Goal: Navigation & Orientation: Find specific page/section

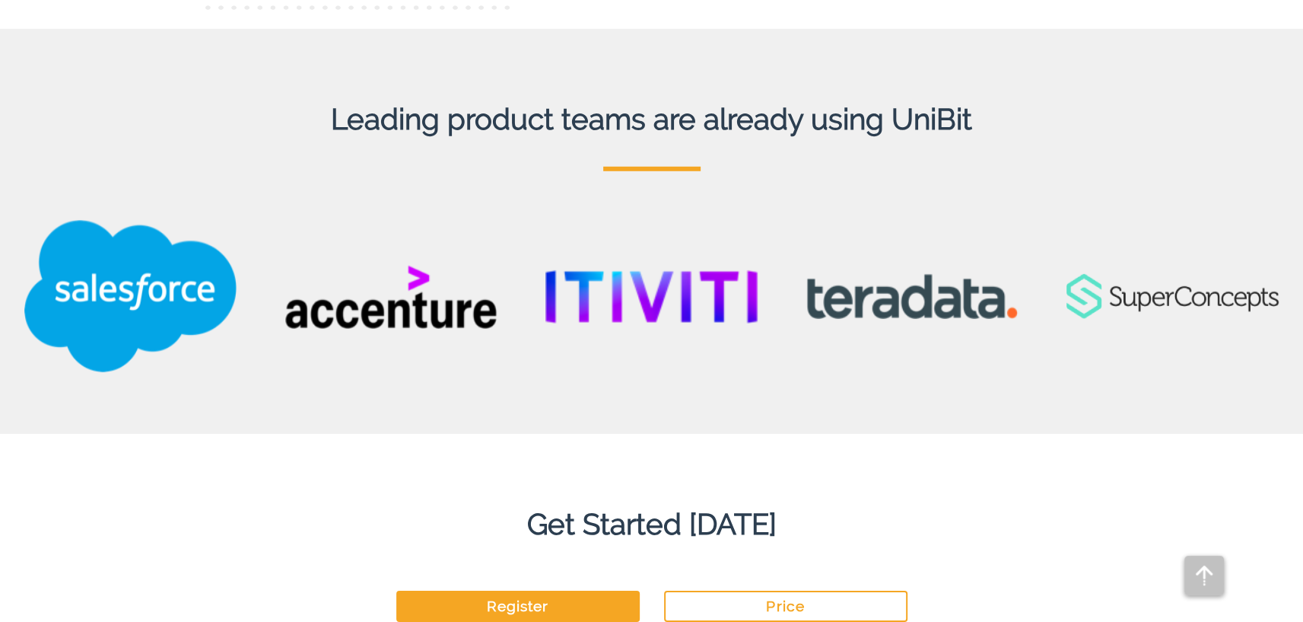
scroll to position [3911, 0]
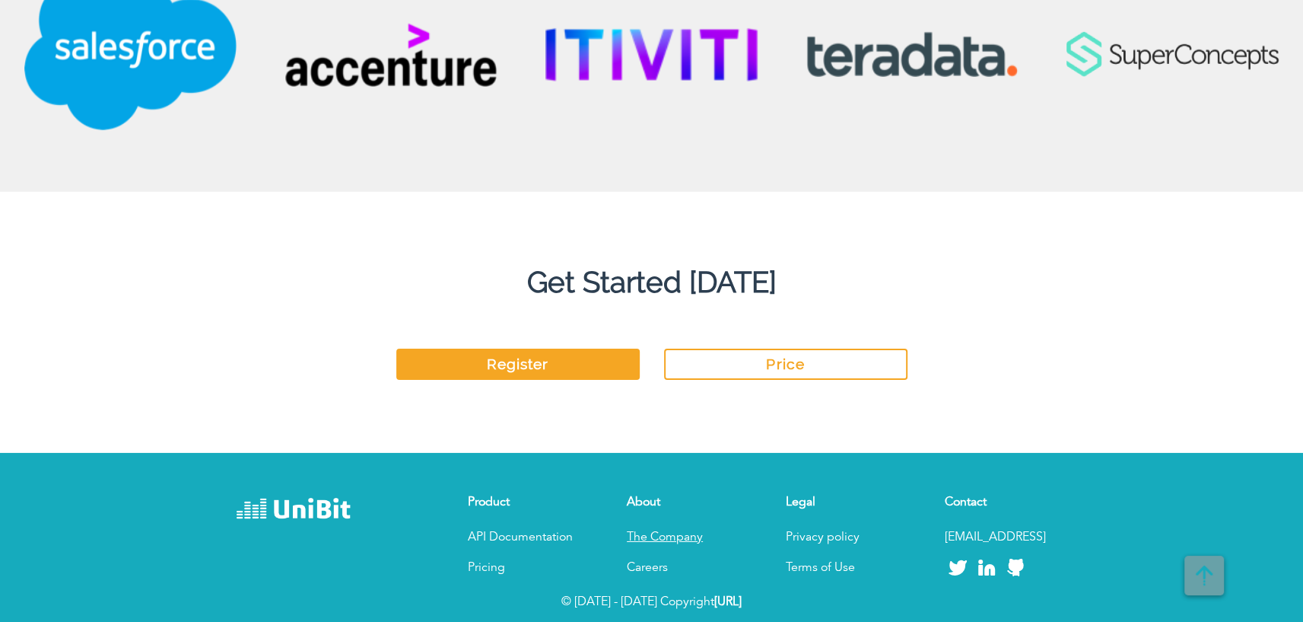
click at [669, 533] on p "The Company" at bounding box center [688, 537] width 122 height 18
click at [479, 569] on link "Pricing" at bounding box center [486, 567] width 37 height 12
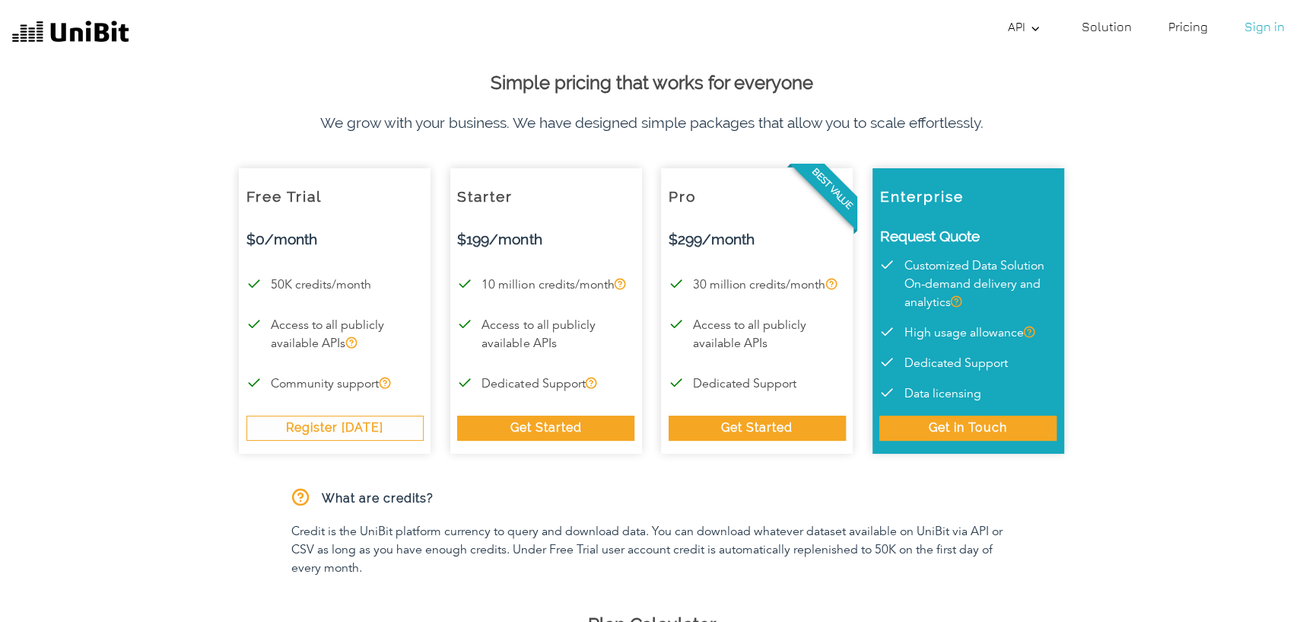
click at [1102, 24] on link "Solution" at bounding box center [1107, 26] width 62 height 30
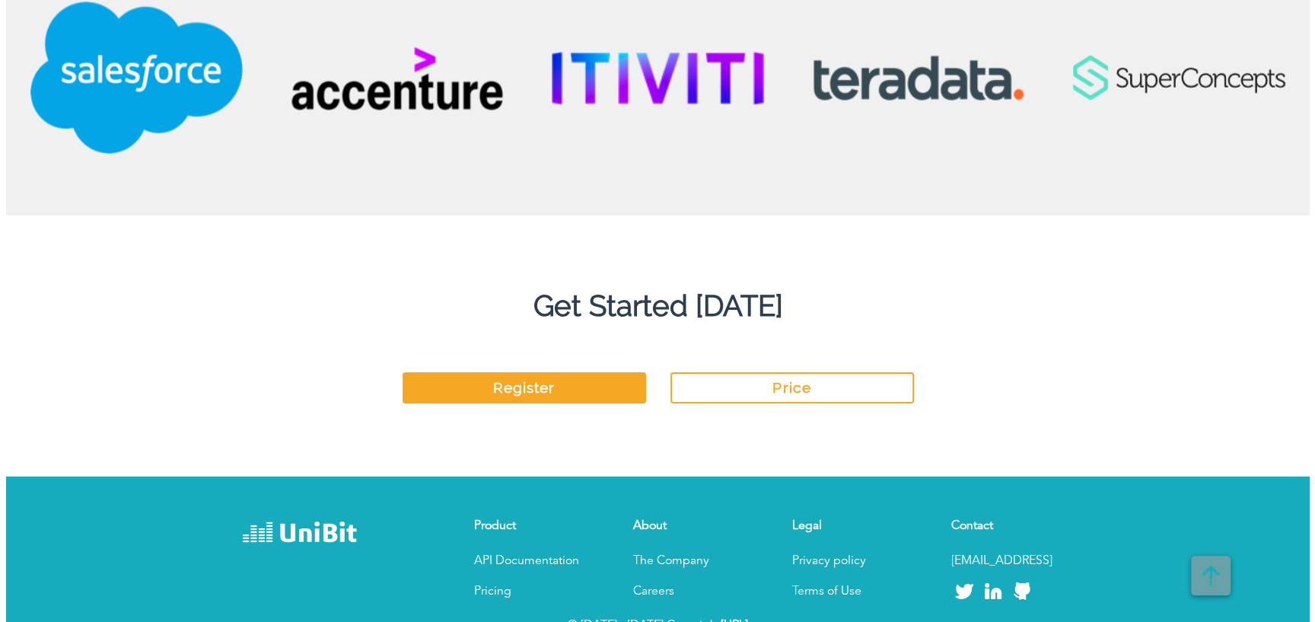
scroll to position [3911, 0]
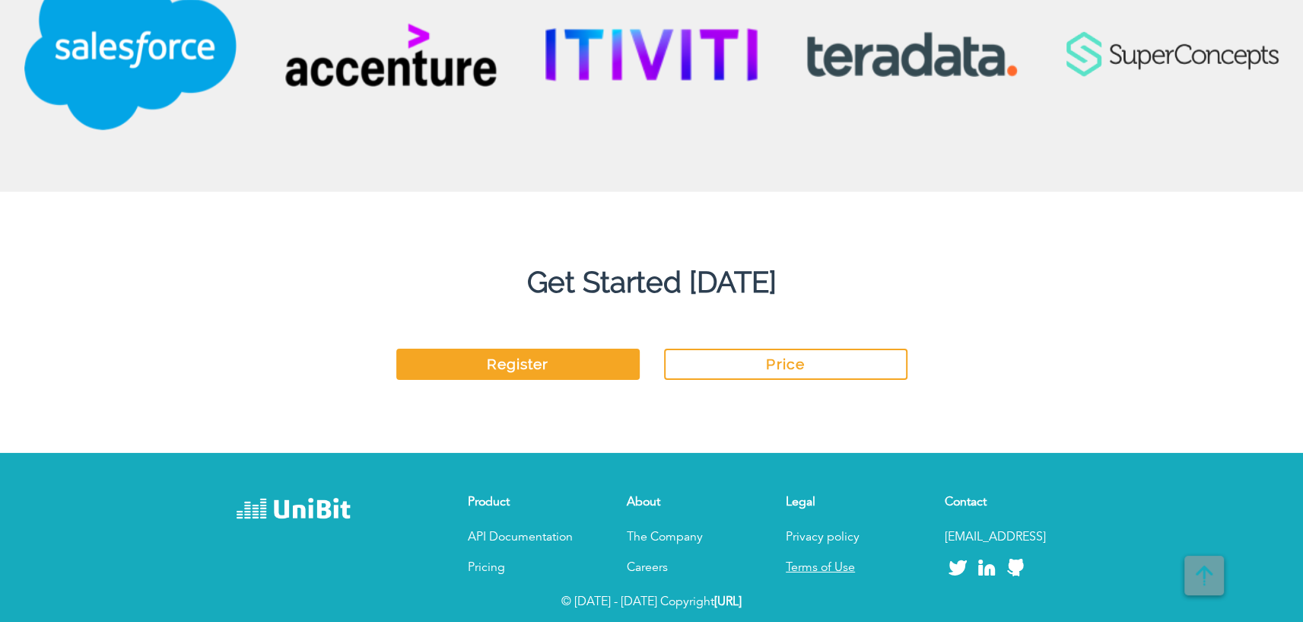
click at [837, 561] on link "Terms of Use" at bounding box center [820, 567] width 69 height 12
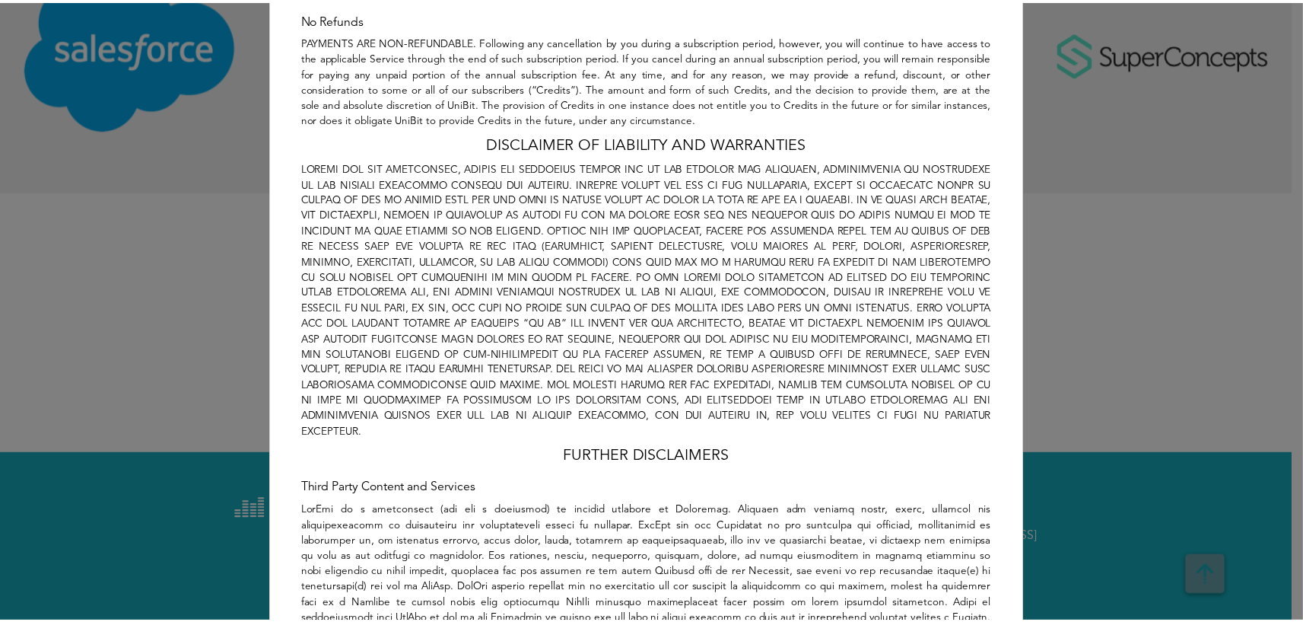
scroll to position [1484, 0]
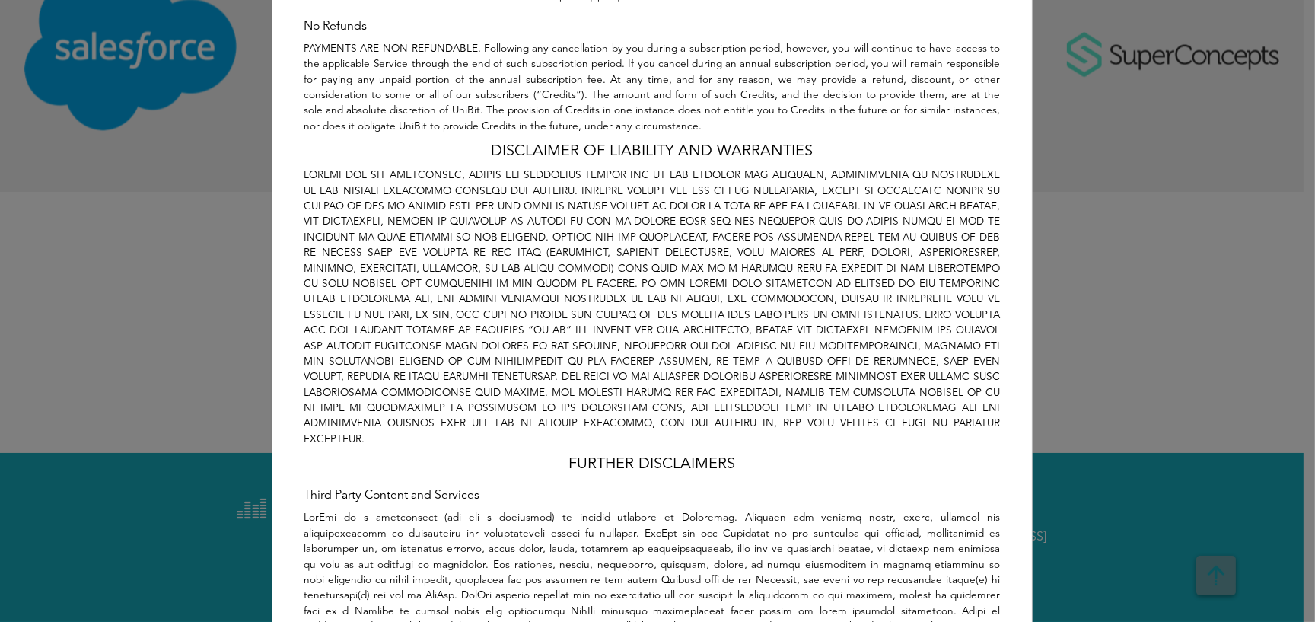
click at [189, 293] on div "Unibit Terms of Use Policy × Term of Use WELCOME TO UNIBIT. PLEASE READ THE FOL…" at bounding box center [657, 311] width 1315 height 622
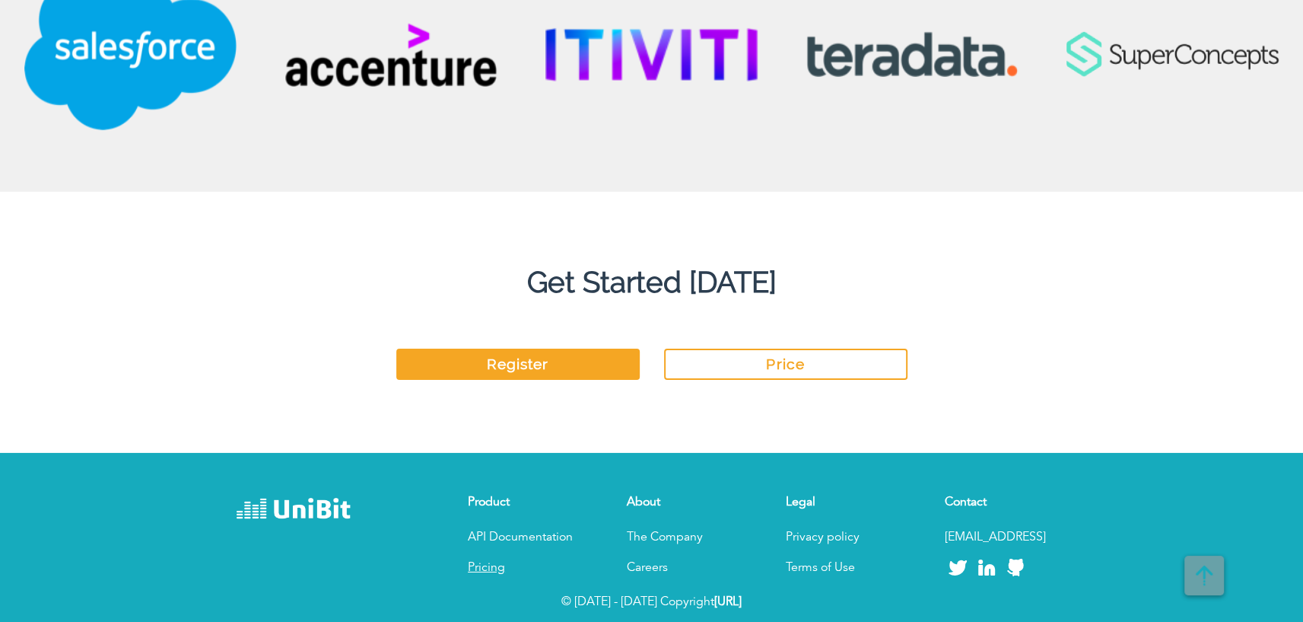
click at [487, 568] on link "Pricing" at bounding box center [486, 567] width 37 height 12
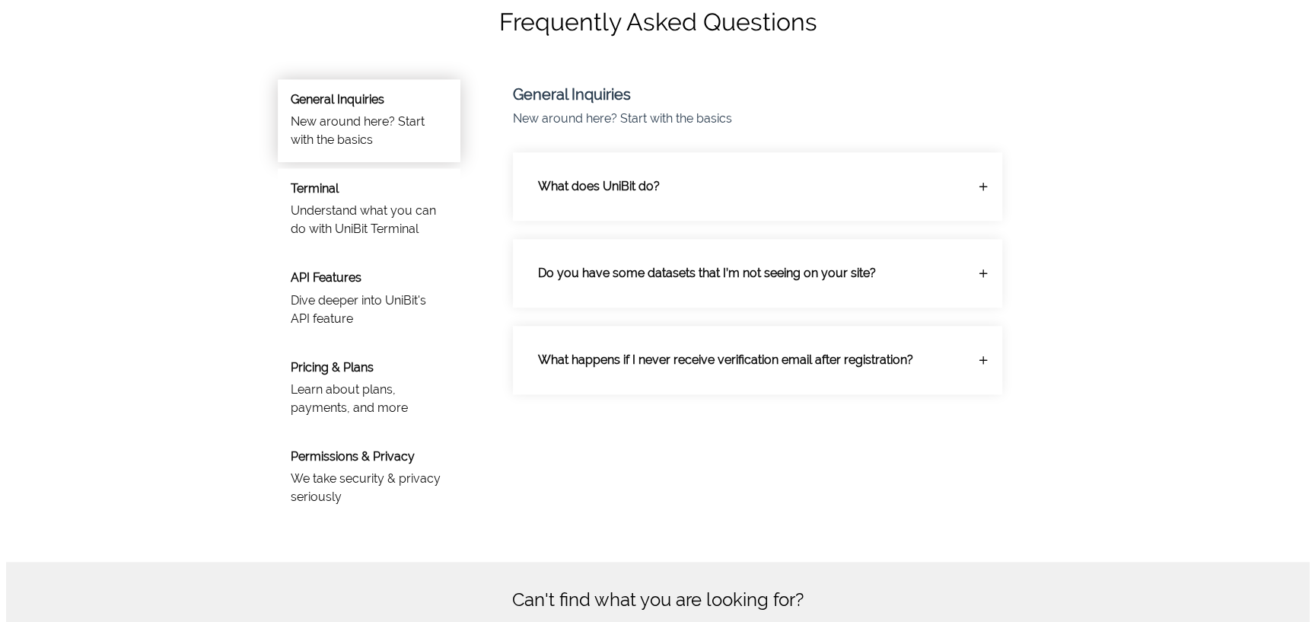
scroll to position [1275, 0]
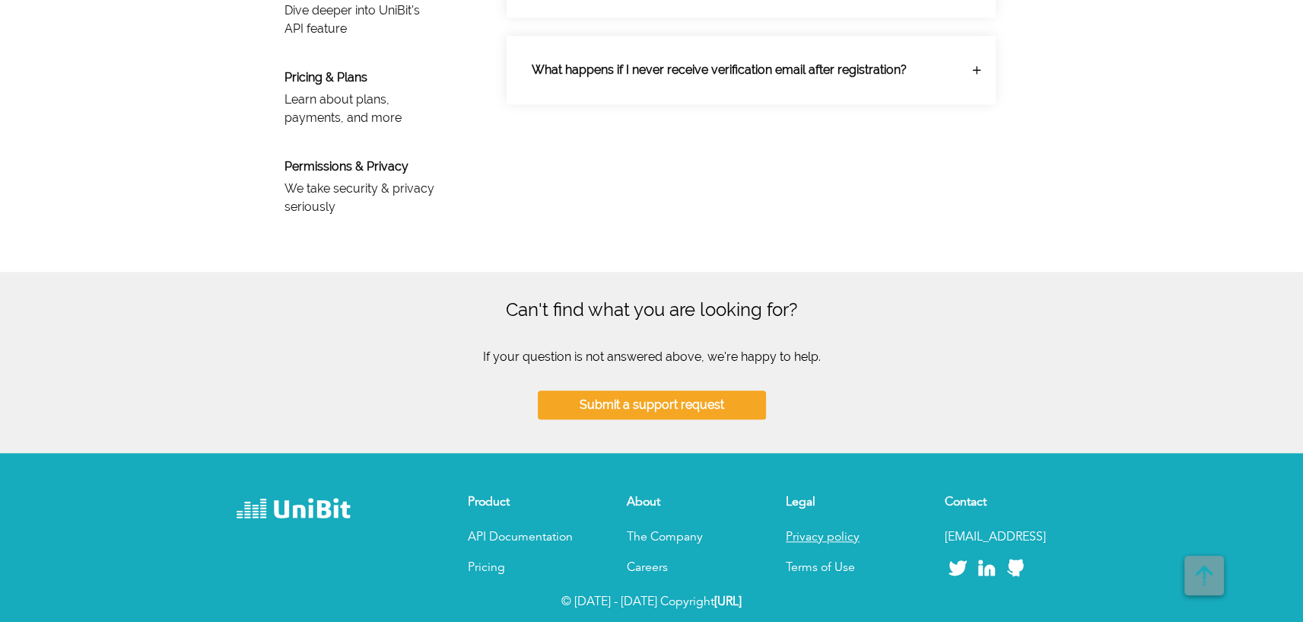
click at [836, 539] on link "Privacy policy" at bounding box center [823, 537] width 74 height 12
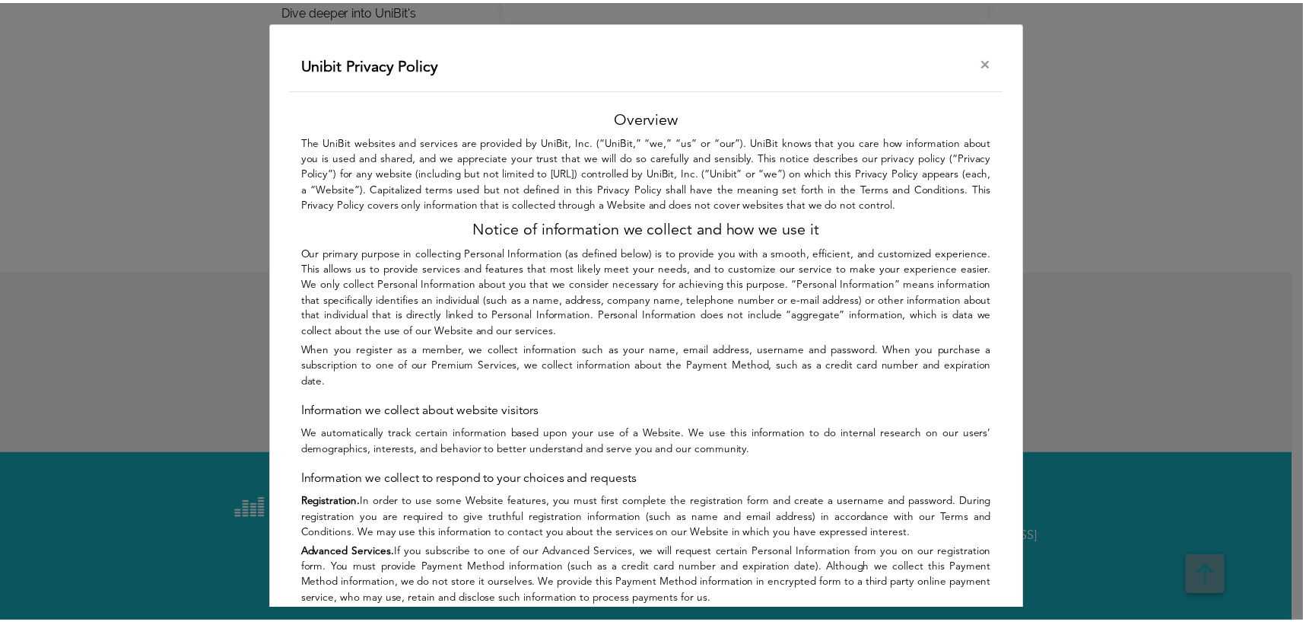
scroll to position [988, 0]
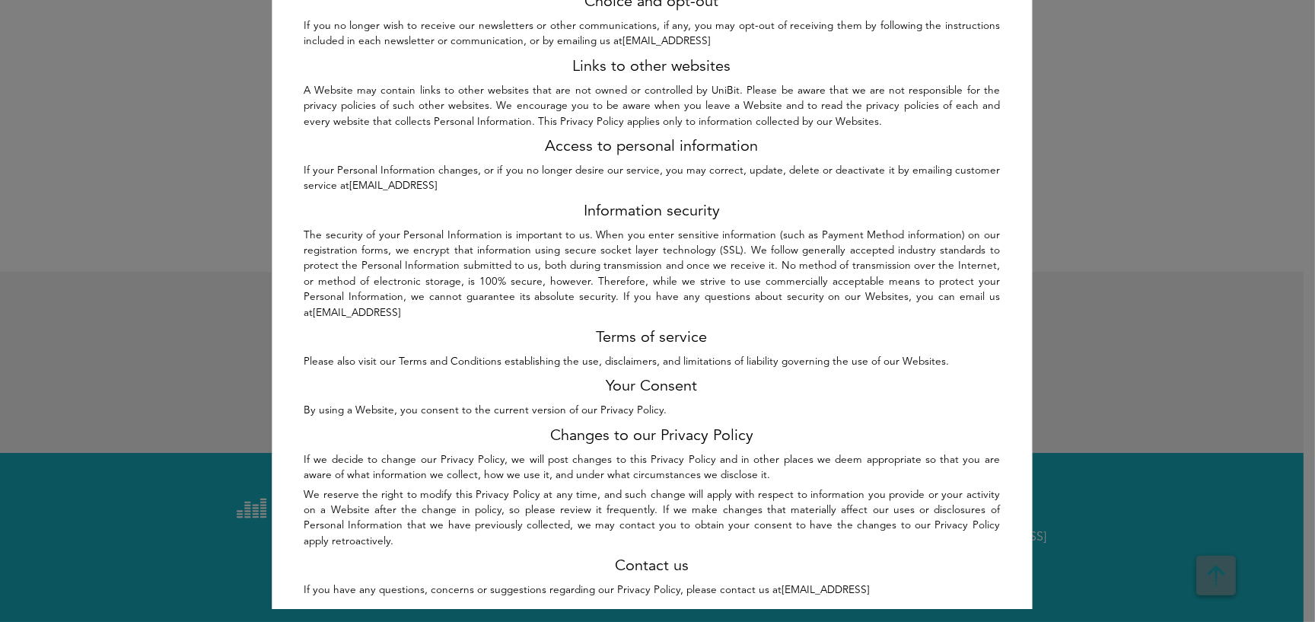
click at [1096, 311] on div "Unibit Privacy Policy × Overview The UniBit websites and services are provided …" at bounding box center [657, 304] width 1315 height 609
